Goal: Task Accomplishment & Management: Use online tool/utility

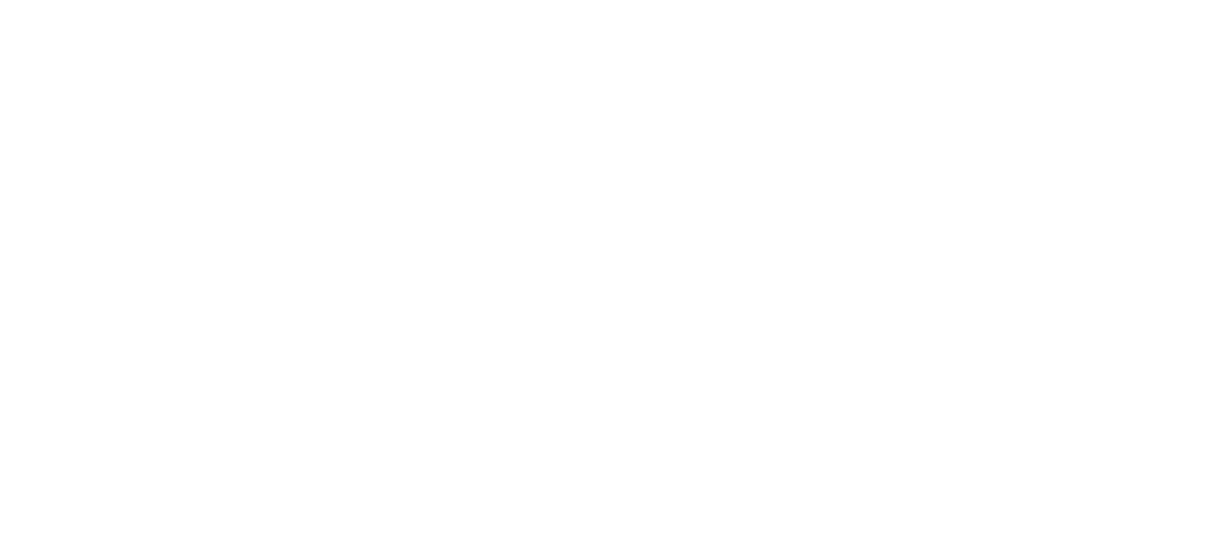
click at [750, 0] on html at bounding box center [606, 0] width 1213 height 0
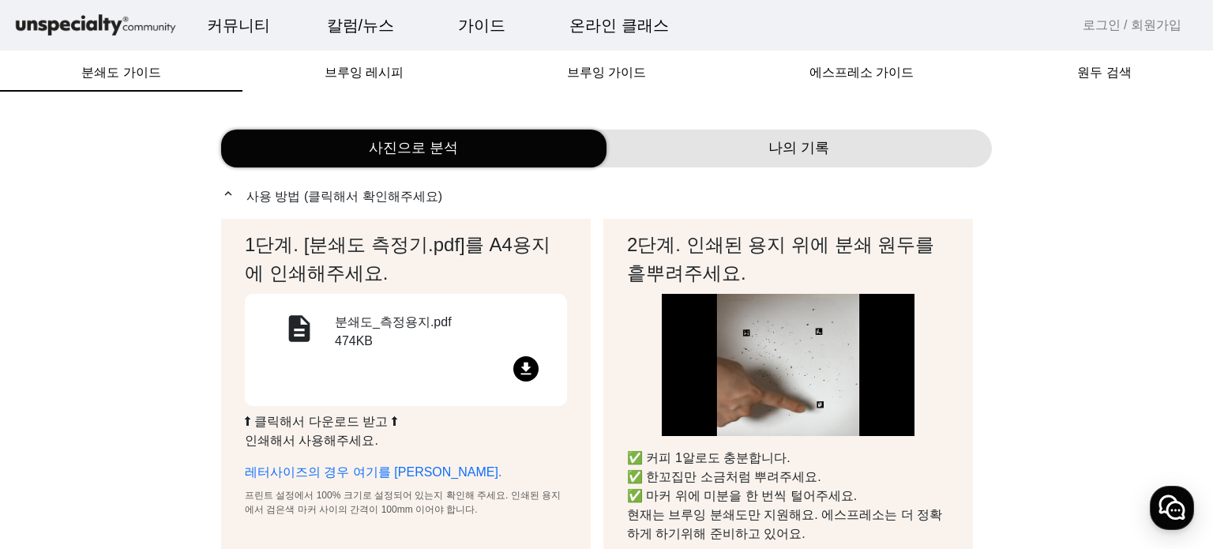
click at [1112, 24] on link "로그인 / 회원가입" at bounding box center [1132, 25] width 99 height 19
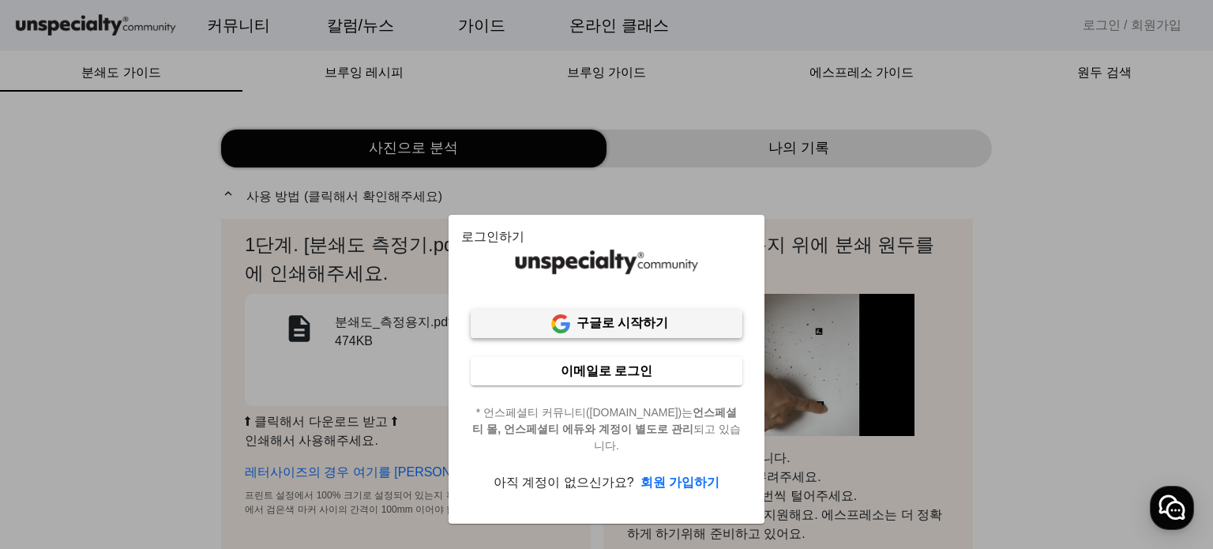
click at [624, 322] on b "구글로 시작하기" at bounding box center [623, 322] width 92 height 13
